Goal: Find contact information: Obtain details needed to contact an individual or organization

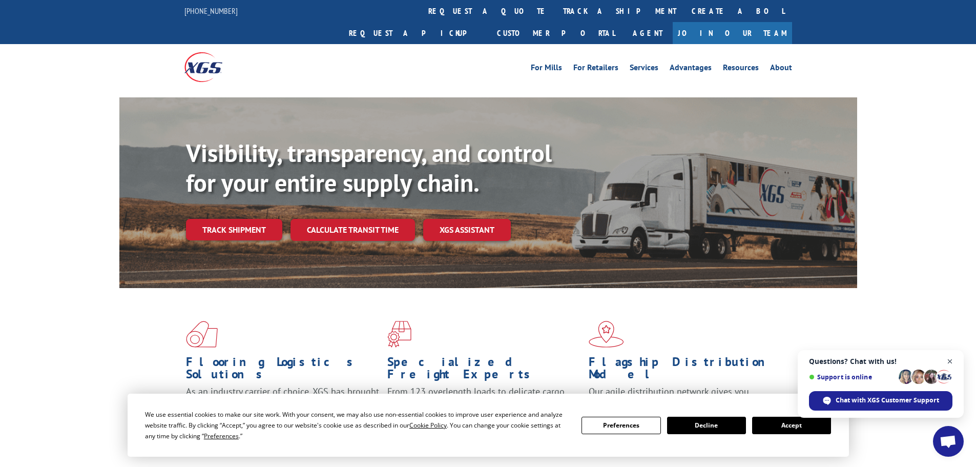
click at [954, 362] on span "Close chat" at bounding box center [949, 361] width 13 height 13
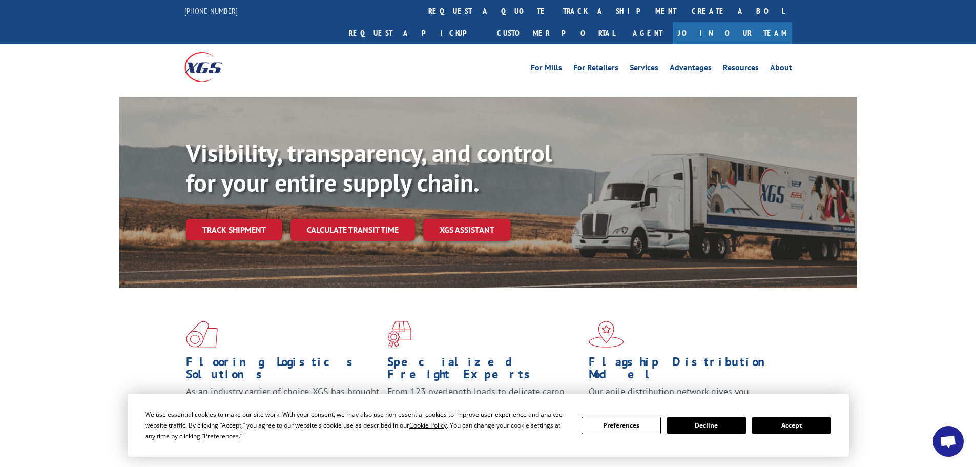
click at [783, 425] on button "Accept" at bounding box center [791, 424] width 79 height 17
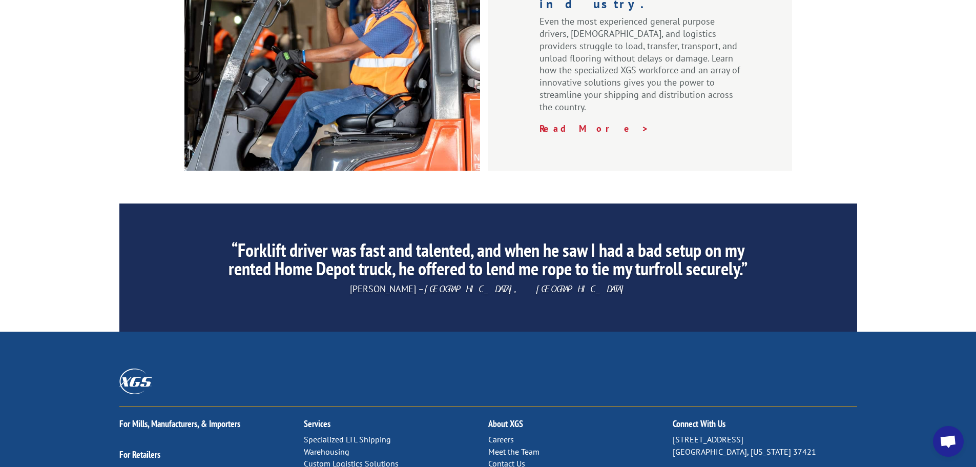
scroll to position [1560, 0]
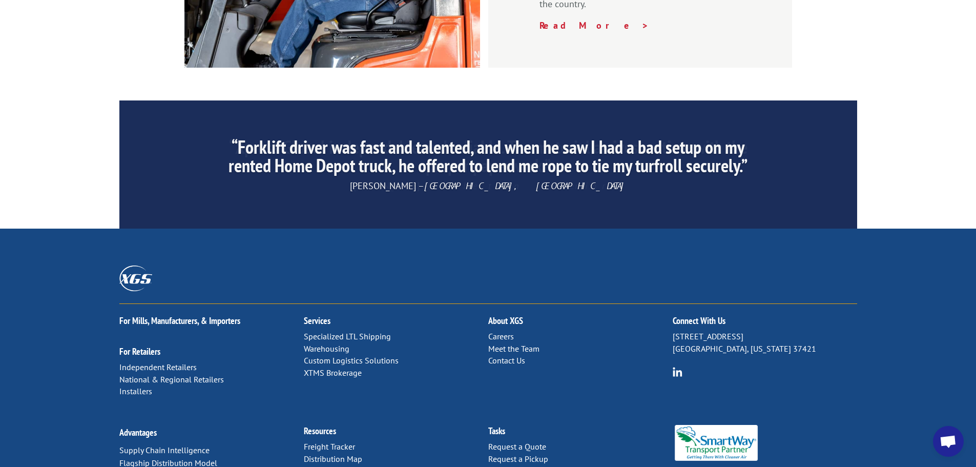
click at [518, 355] on link "Contact Us" at bounding box center [506, 360] width 37 height 10
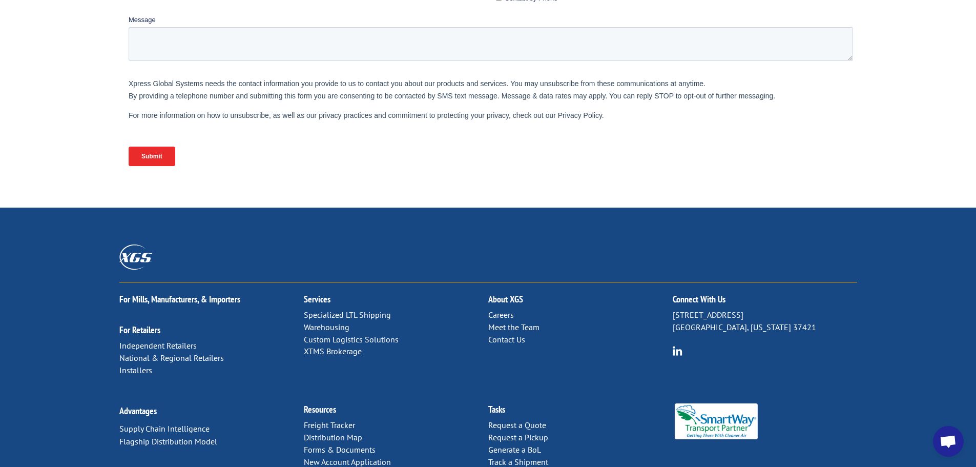
scroll to position [420, 0]
